Goal: Information Seeking & Learning: Learn about a topic

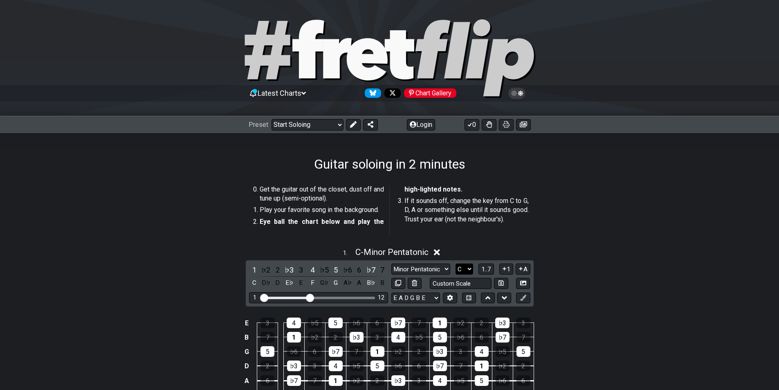
select select "B"
click at [456, 263] on select "A♭ A A♯ B♭ B C C♯ D♭ D D♯ E♭ E F F♯ G♭ G G♯" at bounding box center [465, 268] width 18 height 11
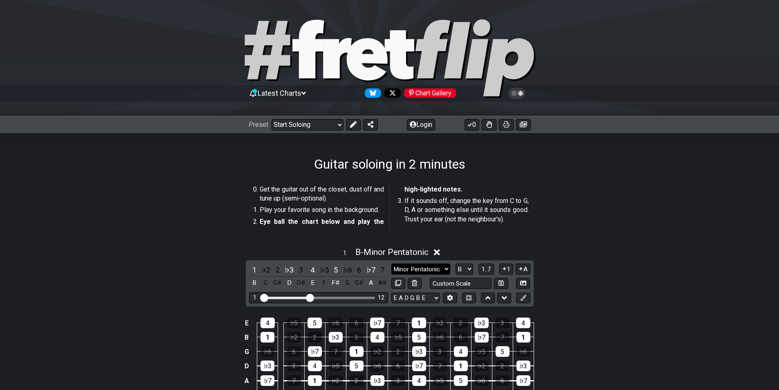
click at [442, 273] on select "Minor Pentatonic Root Minor Pentatonic Major Pentatonic Minor Blues Major Blues…" at bounding box center [420, 268] width 59 height 11
select select "Major / [PERSON_NAME]"
click at [391, 263] on select "Minor Pentatonic Root Minor Pentatonic Major Pentatonic Minor Blues Major Blues…" at bounding box center [420, 268] width 59 height 11
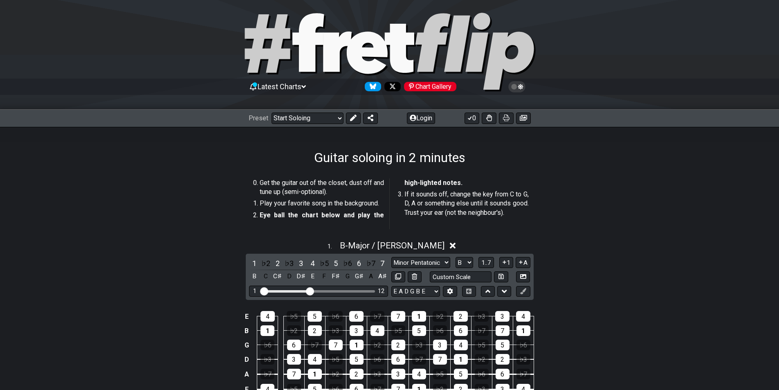
scroll to position [164, 0]
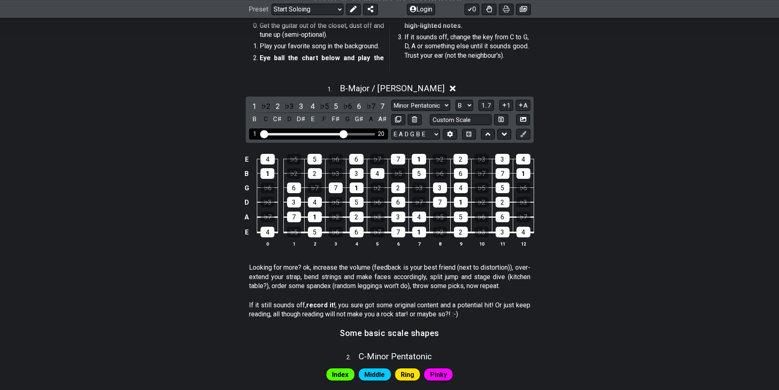
drag, startPoint x: 312, startPoint y: 133, endPoint x: 343, endPoint y: 137, distance: 30.9
click at [343, 133] on input "Visible fret range" at bounding box center [319, 133] width 116 height 0
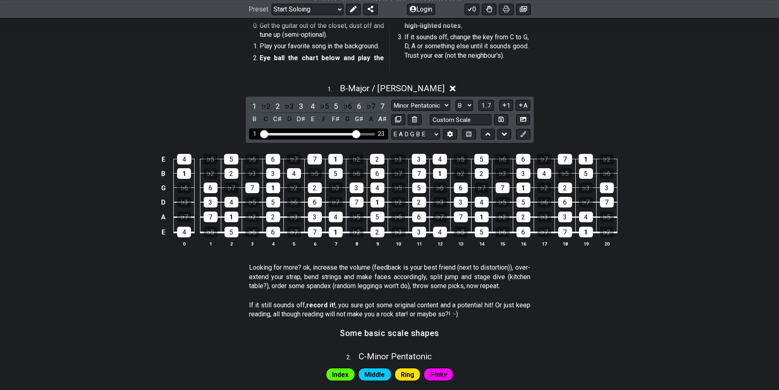
drag, startPoint x: 347, startPoint y: 133, endPoint x: 355, endPoint y: 134, distance: 8.2
click at [355, 133] on input "Visible fret range" at bounding box center [319, 133] width 116 height 0
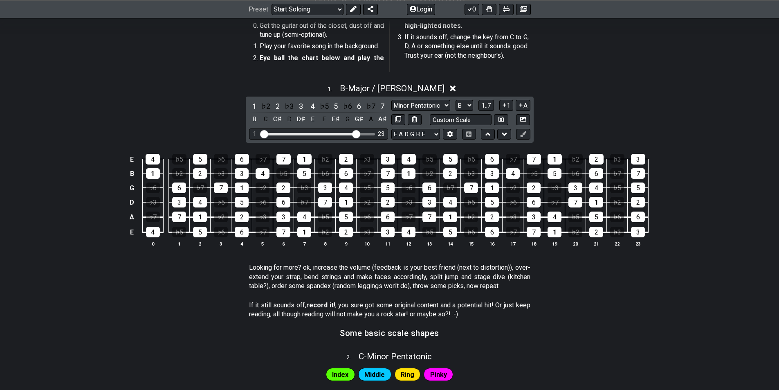
click at [719, 97] on div "1 . B - Major / Ionian 1 ♭2 2 ♭3 3 4 ♭5 5 ♭6 6 ♭7 7 B C C♯ D D♯ E F F♯ G G♯ A A…" at bounding box center [389, 169] width 779 height 180
